Goal: Task Accomplishment & Management: Use online tool/utility

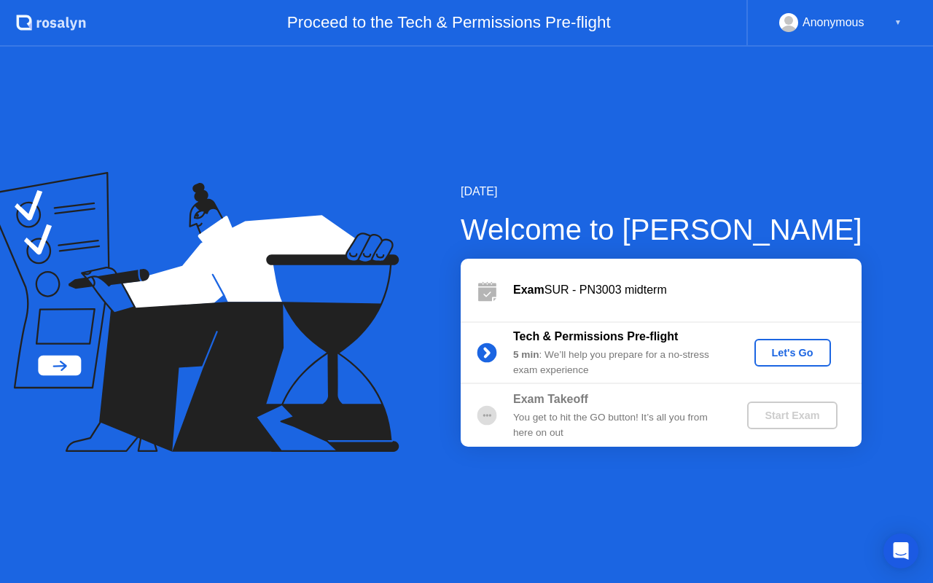
click at [790, 355] on div "Let's Go" at bounding box center [792, 353] width 65 height 12
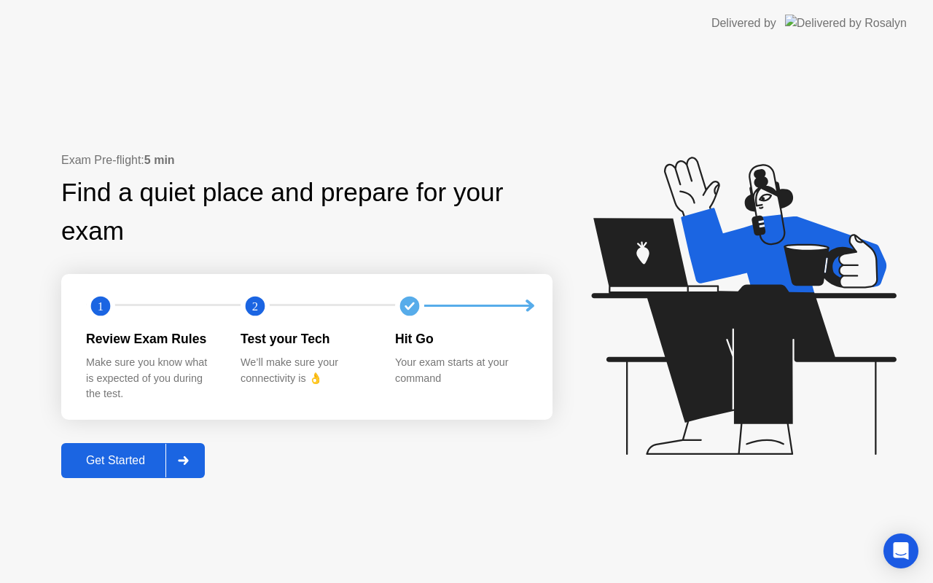
click at [138, 463] on div "Get Started" at bounding box center [116, 460] width 100 height 13
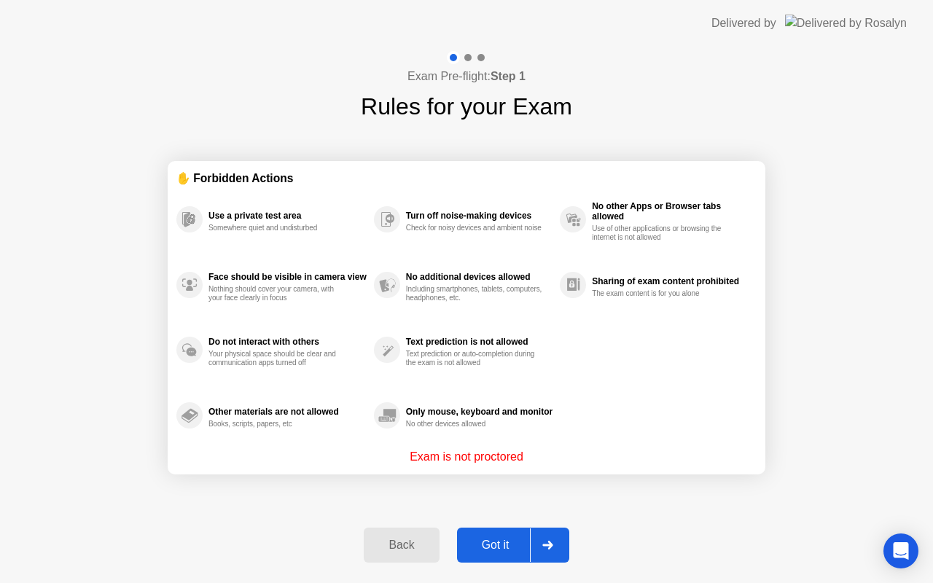
click at [510, 550] on div "Got it" at bounding box center [496, 545] width 69 height 13
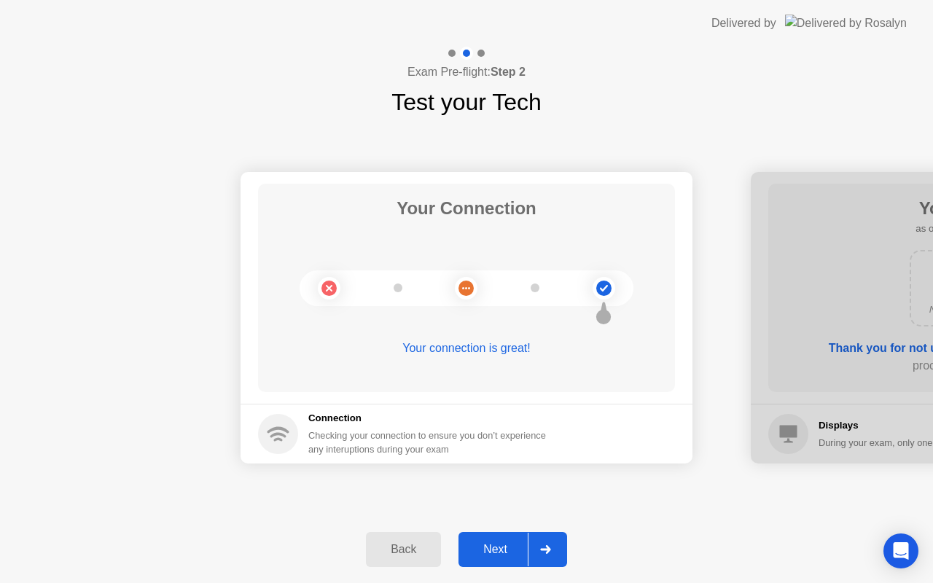
click at [510, 550] on div "Next" at bounding box center [495, 549] width 65 height 13
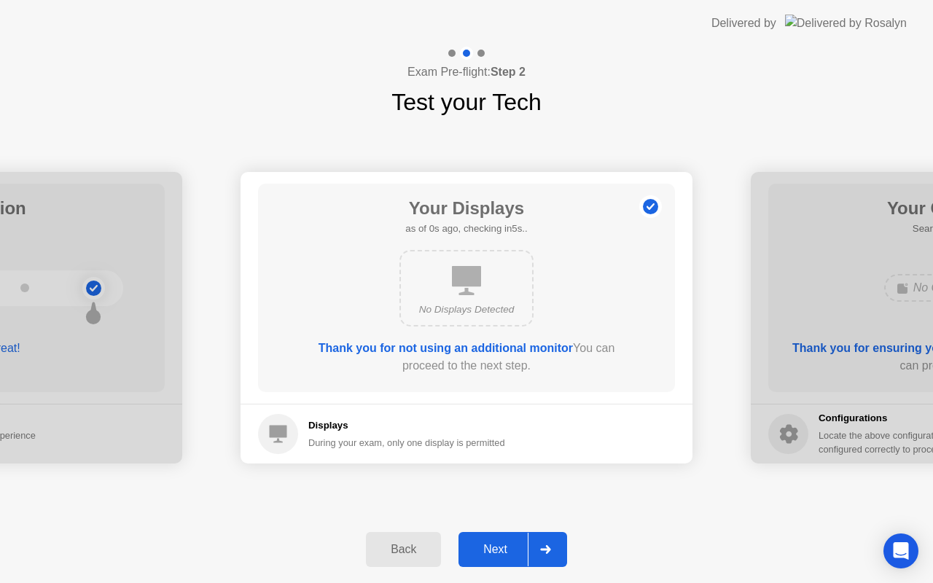
click at [510, 550] on div "Next" at bounding box center [495, 549] width 65 height 13
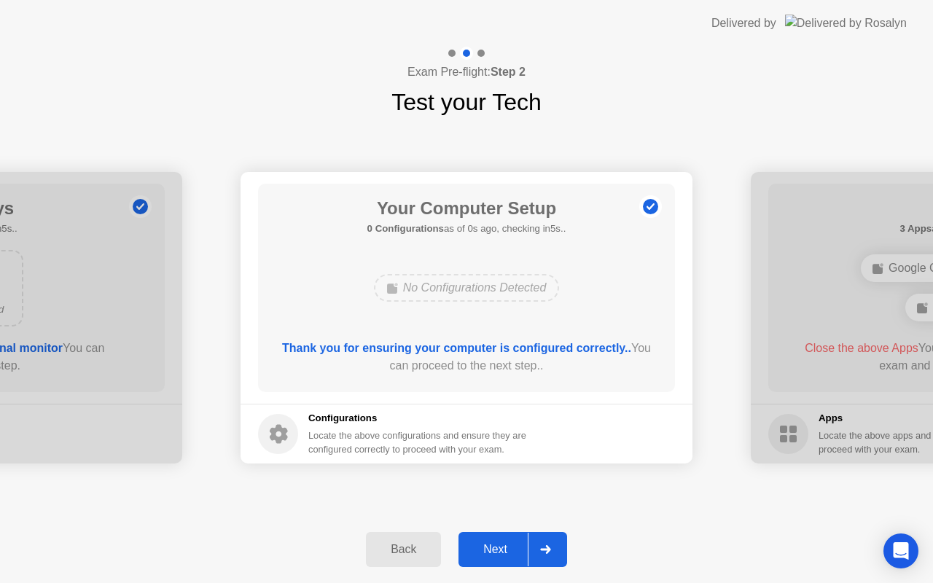
click at [510, 550] on div "Next" at bounding box center [495, 549] width 65 height 13
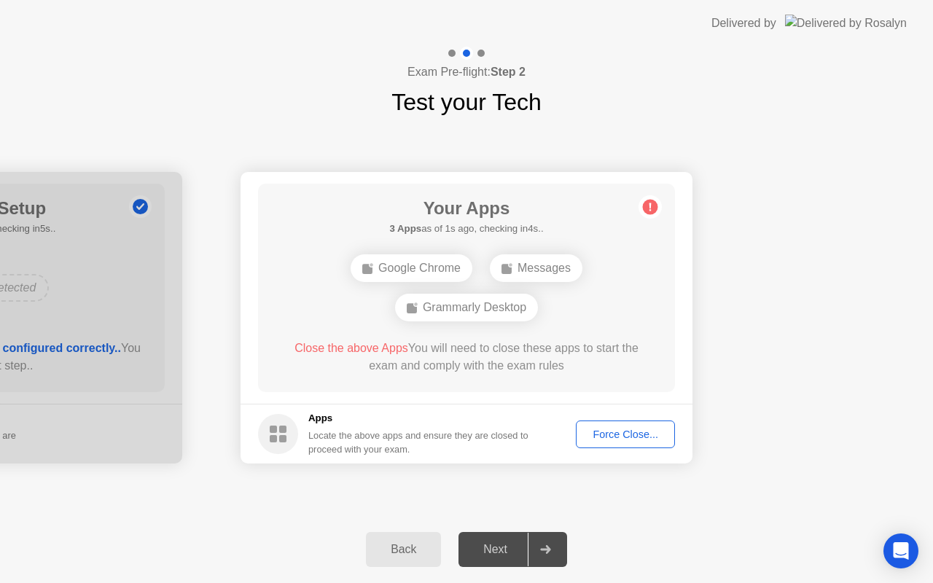
click at [632, 431] on div "Force Close..." at bounding box center [625, 435] width 89 height 12
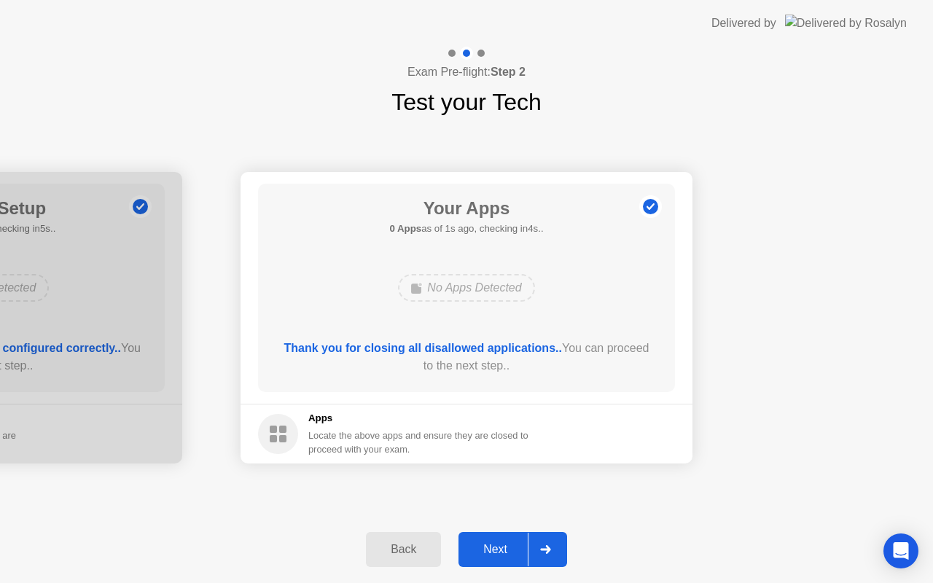
click at [497, 546] on div "Next" at bounding box center [495, 549] width 65 height 13
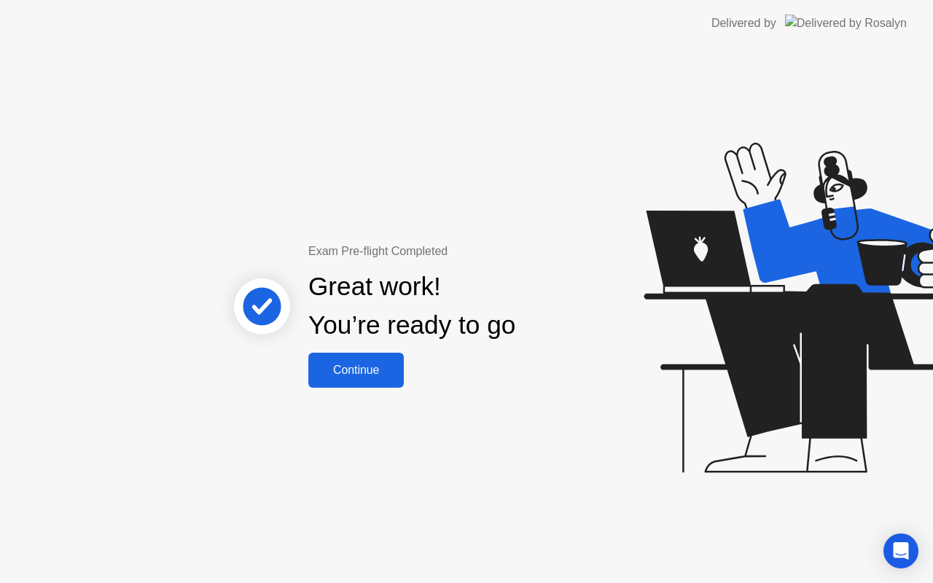
click at [351, 374] on div "Continue" at bounding box center [356, 370] width 87 height 13
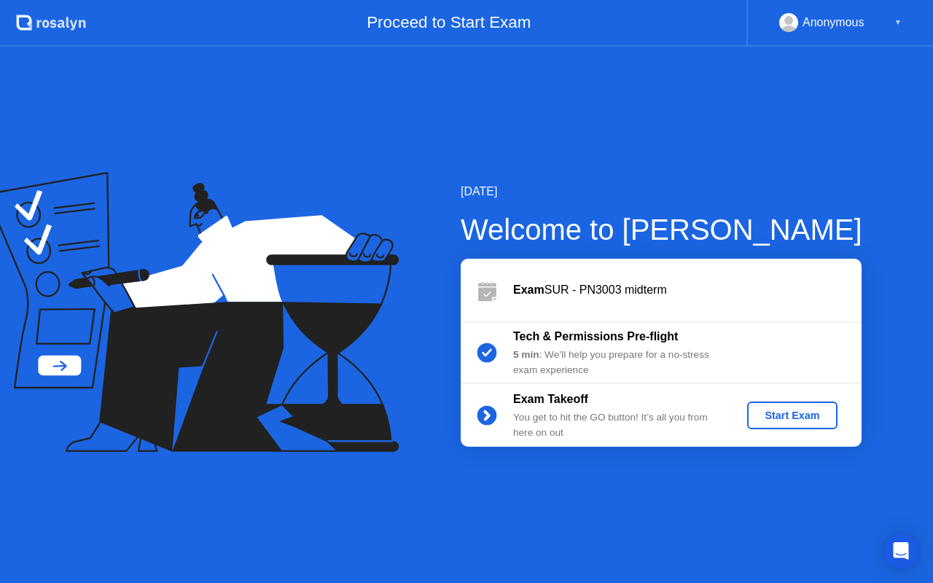
click at [775, 426] on button "Start Exam" at bounding box center [792, 416] width 90 height 28
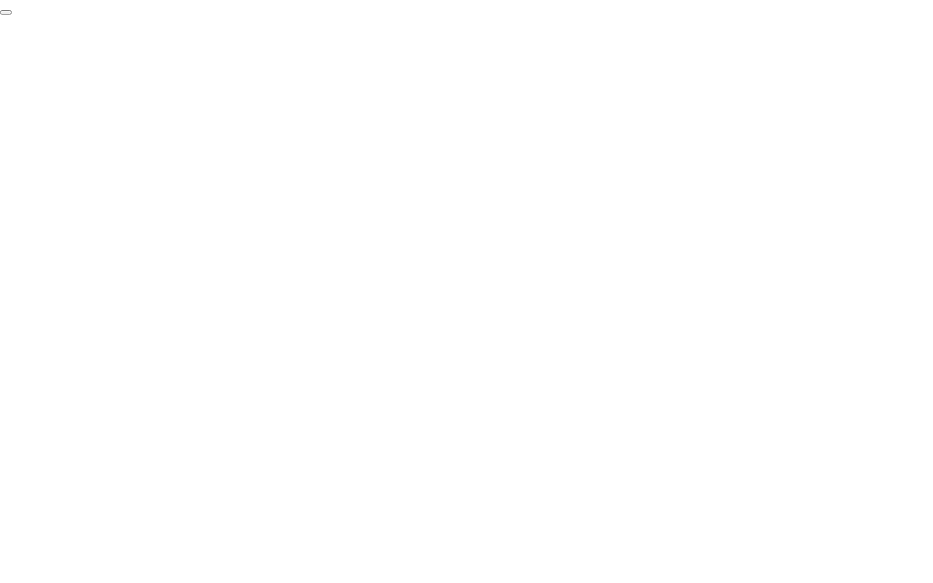
click div "End Proctoring Session"
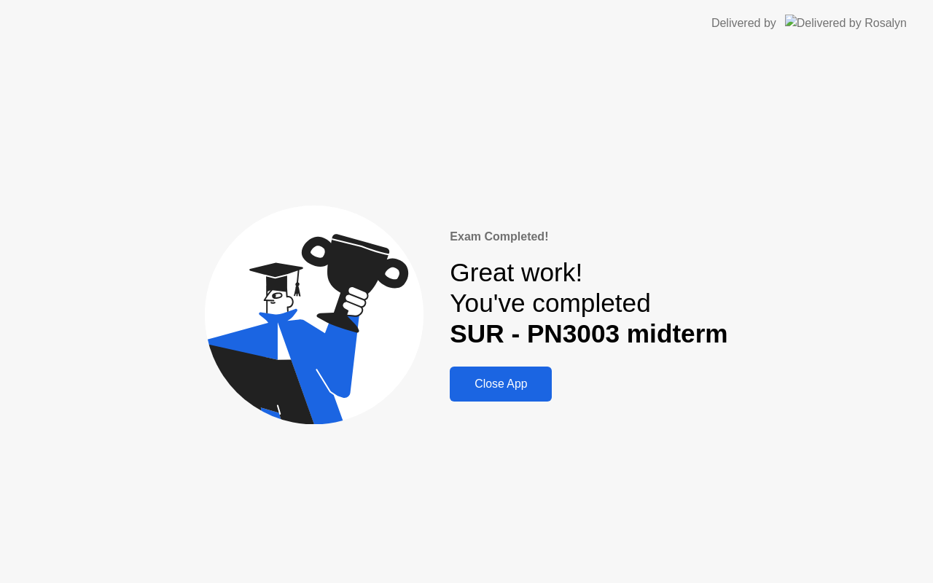
click at [497, 388] on div "Close App" at bounding box center [500, 384] width 93 height 13
